Goal: Find specific fact: Find specific fact

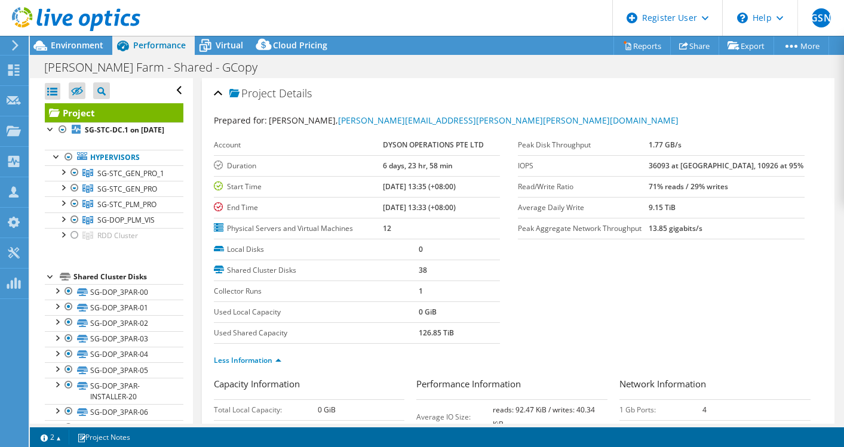
select select "[GEOGRAPHIC_DATA]"
select select "AUD"
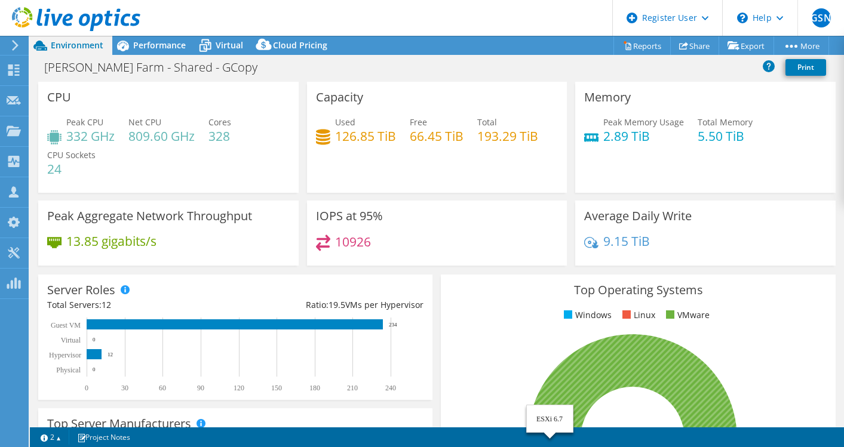
select select "[GEOGRAPHIC_DATA]"
select select "AUD"
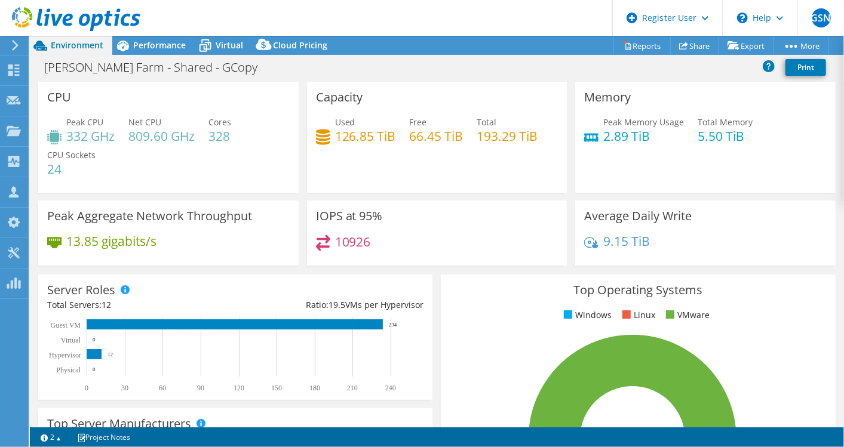
click at [495, 134] on h4 "193.29 TiB" at bounding box center [507, 136] width 61 height 13
copy h4 "193.29"
